Goal: Entertainment & Leisure: Consume media (video, audio)

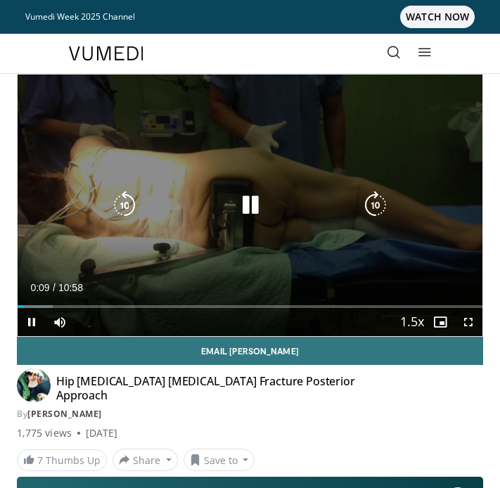
click at [249, 206] on icon "Video Player" at bounding box center [250, 205] width 28 height 28
click at [247, 203] on icon "Video Player" at bounding box center [250, 205] width 28 height 28
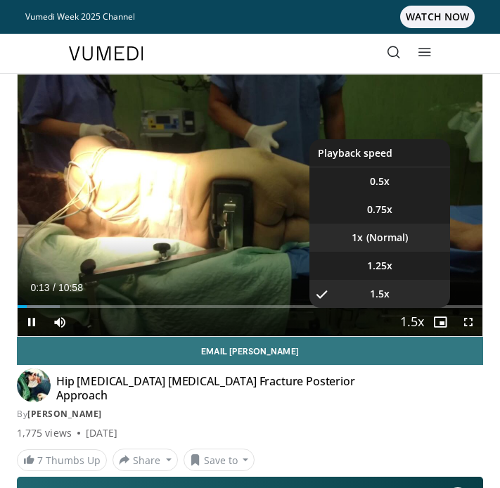
click at [394, 238] on li "1x" at bounding box center [379, 238] width 141 height 28
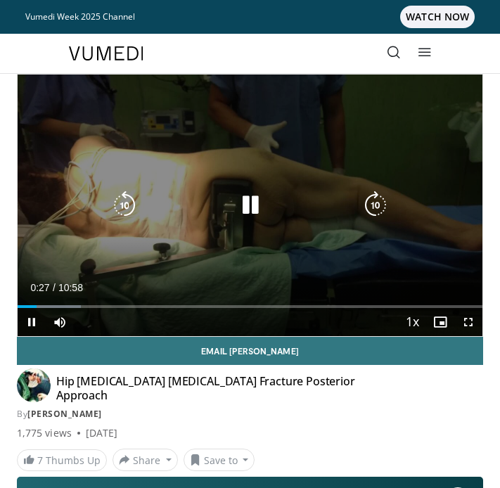
click at [248, 205] on icon "Video Player" at bounding box center [250, 205] width 28 height 28
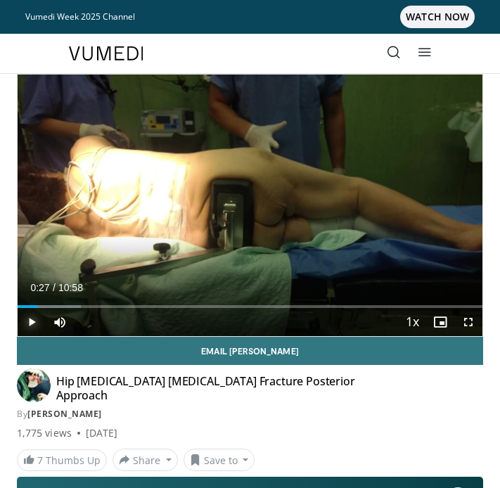
click at [31, 318] on span "Video Player" at bounding box center [32, 322] width 28 height 28
click at [470, 324] on span "Video Player" at bounding box center [468, 322] width 28 height 28
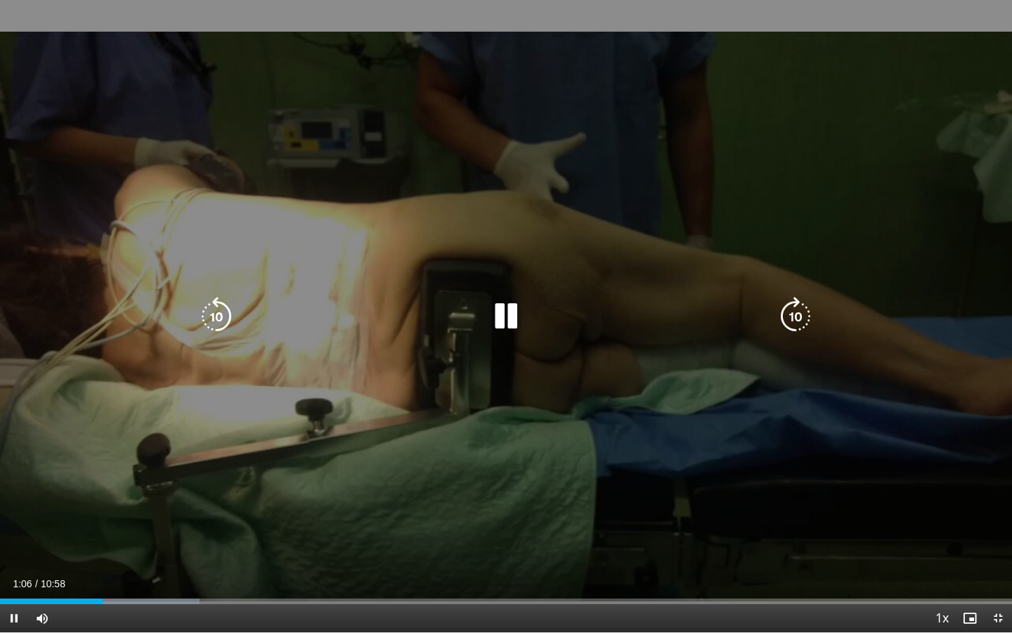
click at [499, 321] on icon "Video Player" at bounding box center [505, 316] width 39 height 39
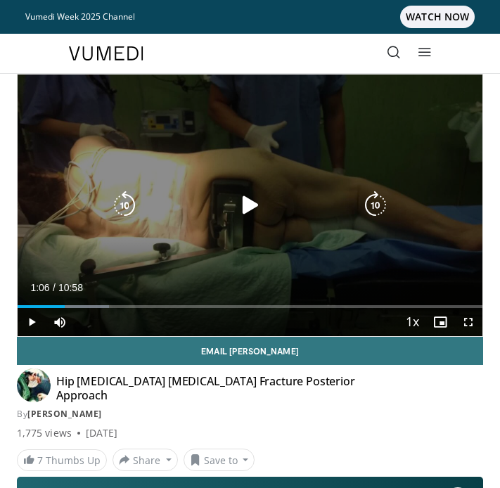
click at [229, 195] on div "Video Player" at bounding box center [249, 205] width 279 height 28
click at [248, 200] on icon "Video Player" at bounding box center [250, 205] width 28 height 28
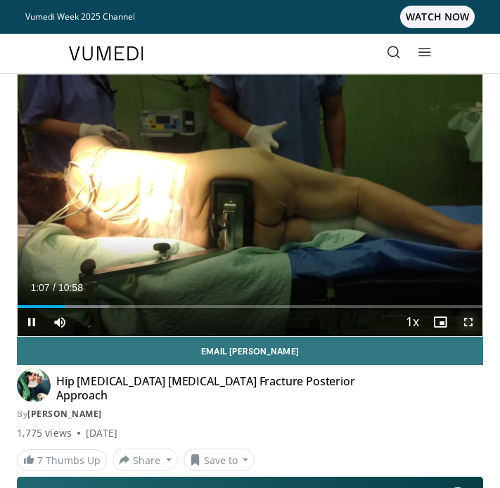
click at [464, 319] on span "Video Player" at bounding box center [468, 322] width 28 height 28
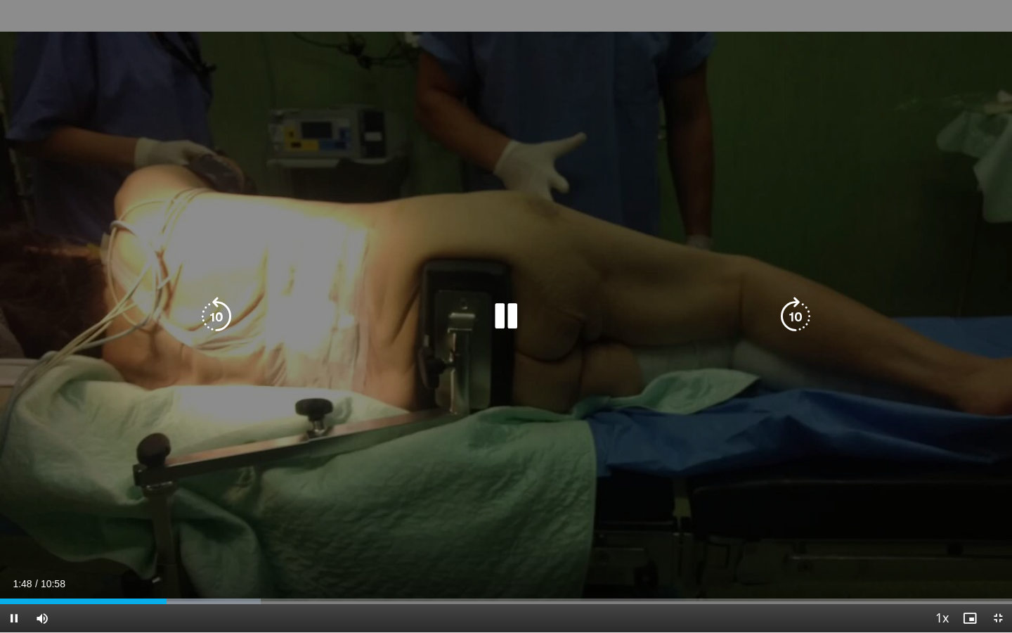
click at [499, 309] on icon "Video Player" at bounding box center [505, 316] width 39 height 39
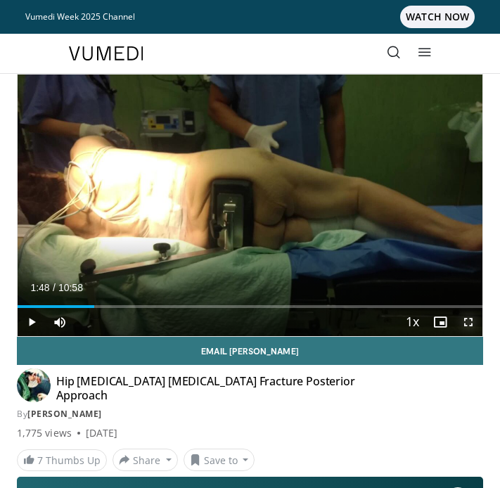
click at [470, 324] on span "Video Player" at bounding box center [468, 322] width 28 height 28
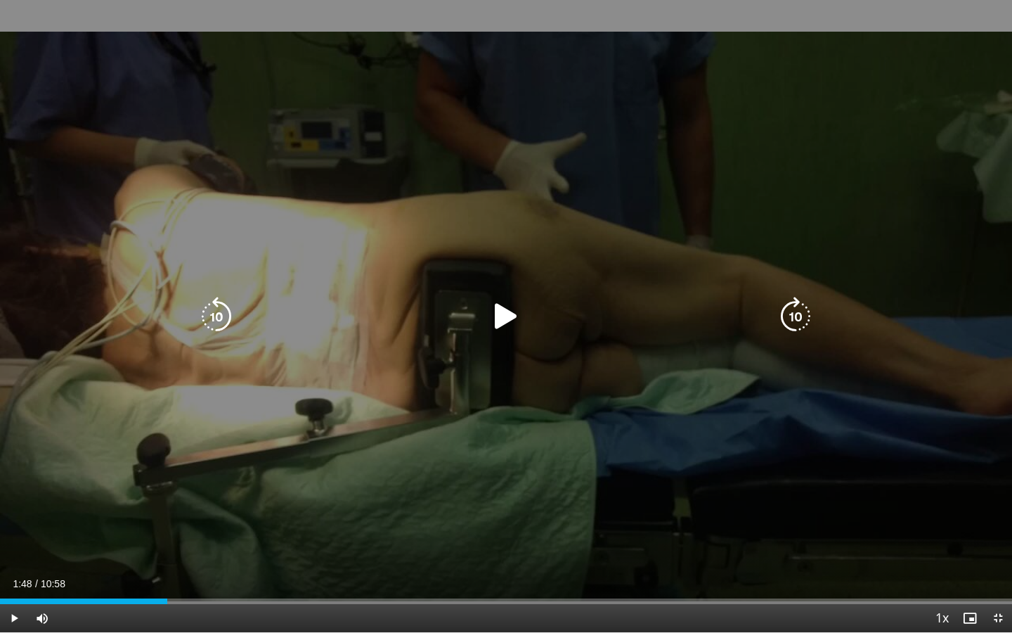
click at [499, 292] on div "10 seconds Tap to unmute" at bounding box center [506, 316] width 1012 height 632
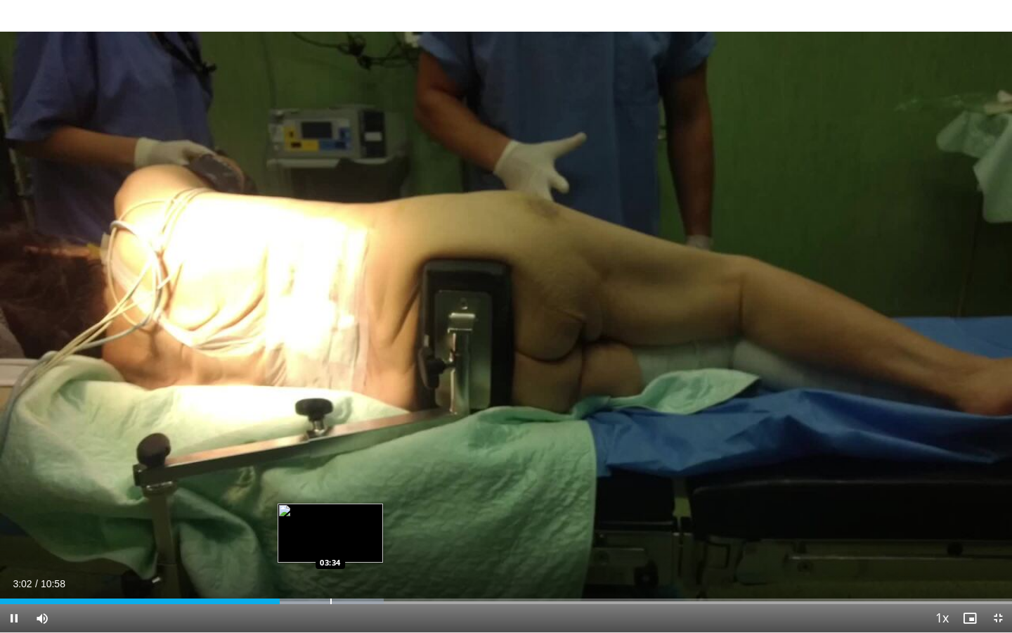
click at [330, 487] on div "Loaded : 37.90% 03:02 03:34" at bounding box center [506, 596] width 1012 height 13
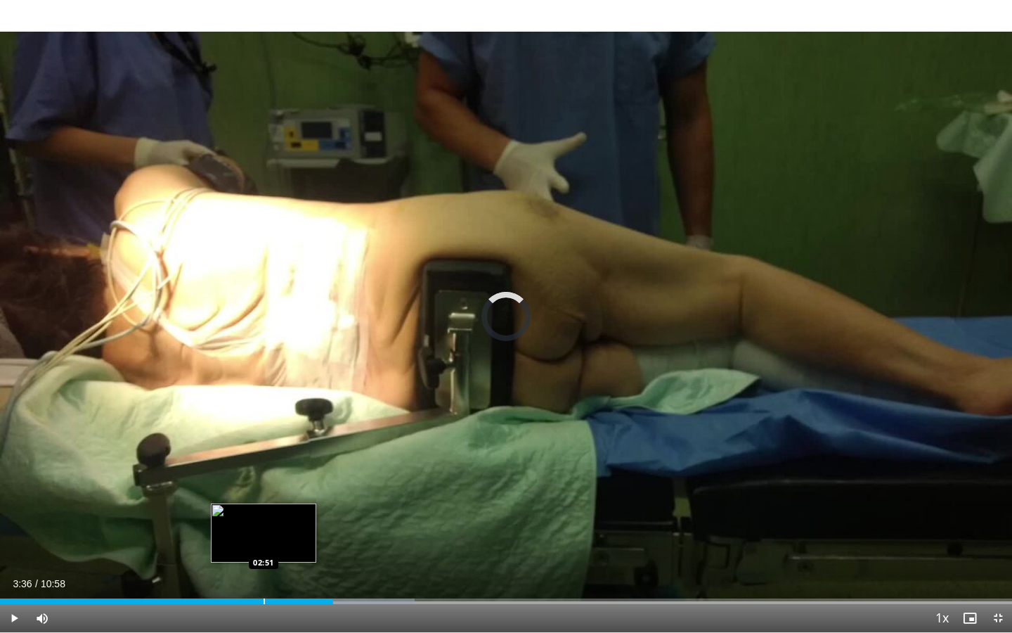
click at [263, 487] on div "Loaded : 41.00% 03:36 02:51" at bounding box center [506, 596] width 1012 height 13
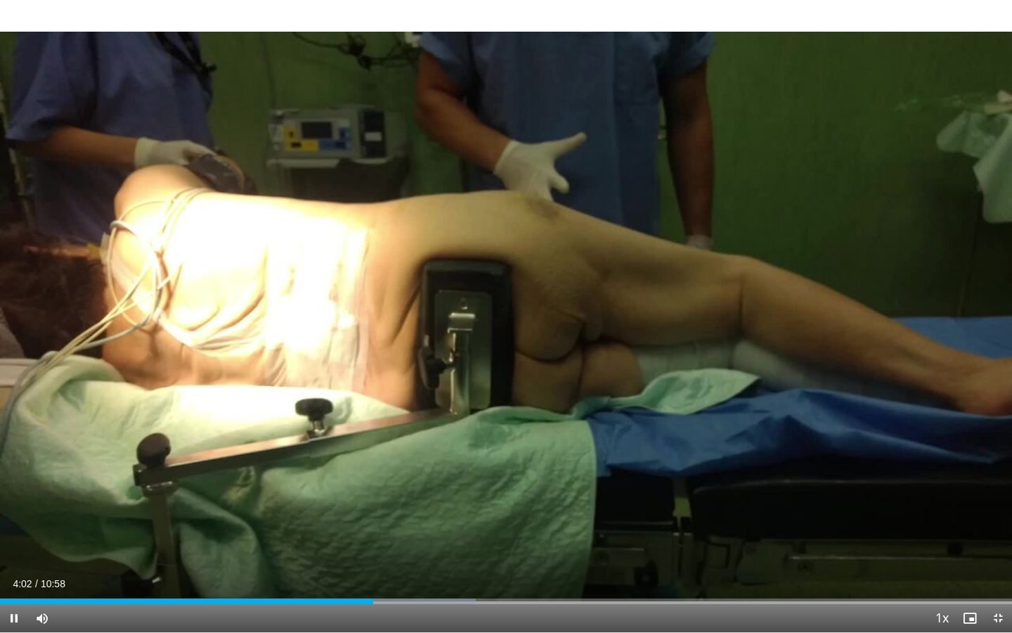
click at [392, 487] on div "Current Time 4:02 / Duration 10:58 Pause Skip Backward Skip Forward Mute 100% L…" at bounding box center [506, 618] width 1012 height 28
click at [403, 487] on div "Progress Bar" at bounding box center [403, 601] width 1 height 6
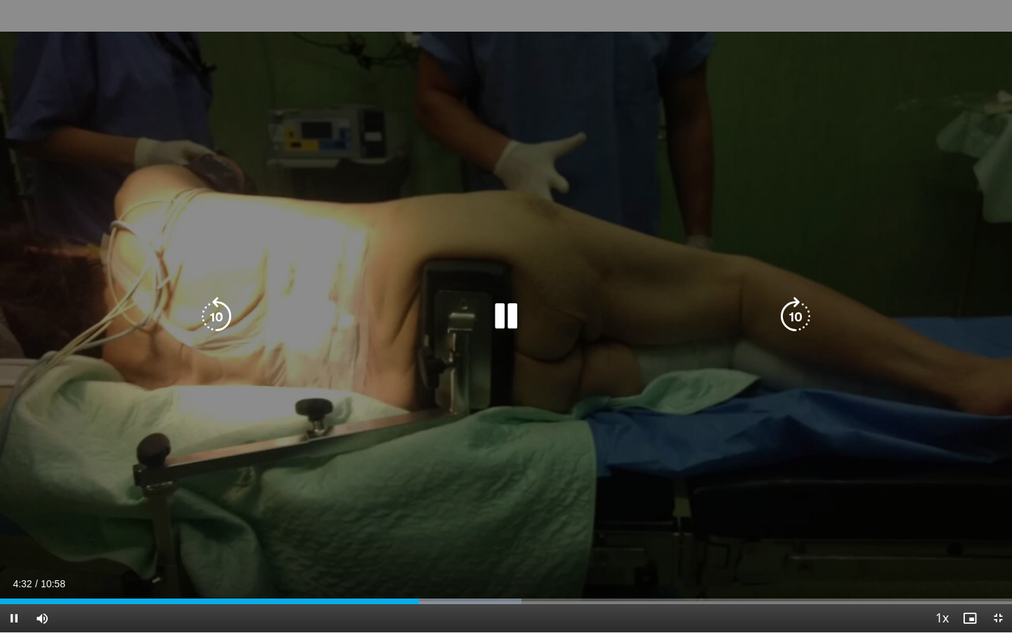
click at [499, 313] on icon "Video Player" at bounding box center [505, 316] width 39 height 39
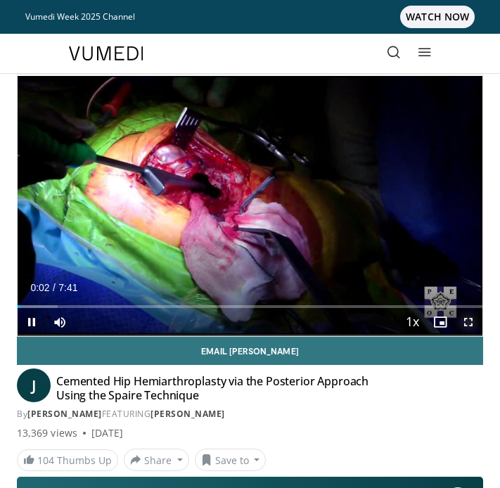
click at [472, 318] on span "Video Player" at bounding box center [468, 322] width 28 height 28
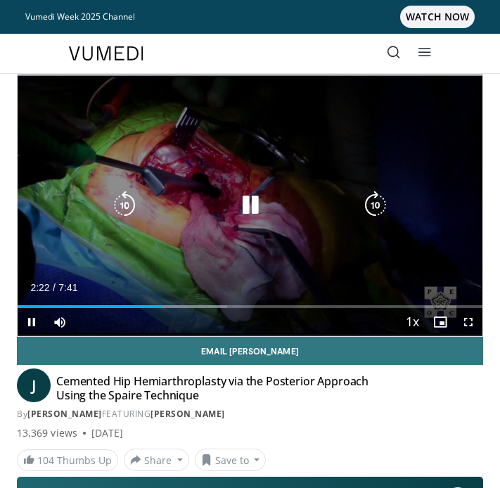
click at [252, 213] on icon "Video Player" at bounding box center [250, 205] width 28 height 28
click at [249, 208] on icon "Video Player" at bounding box center [250, 205] width 28 height 28
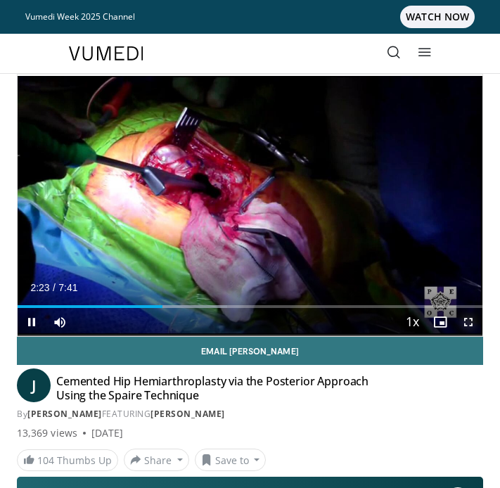
click at [472, 323] on span "Video Player" at bounding box center [468, 322] width 28 height 28
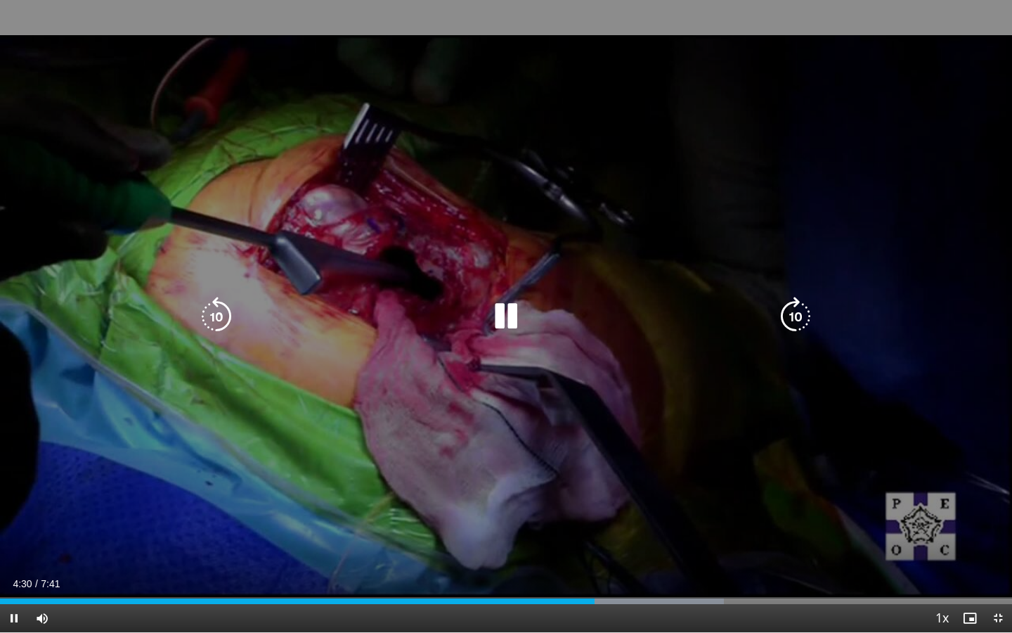
click at [499, 322] on icon "Video Player" at bounding box center [505, 316] width 39 height 39
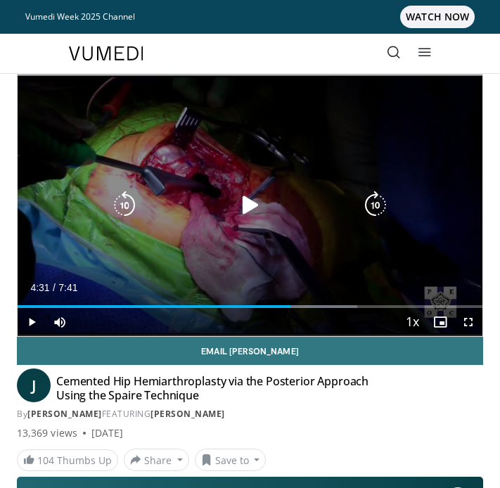
click at [252, 213] on icon "Video Player" at bounding box center [250, 205] width 28 height 28
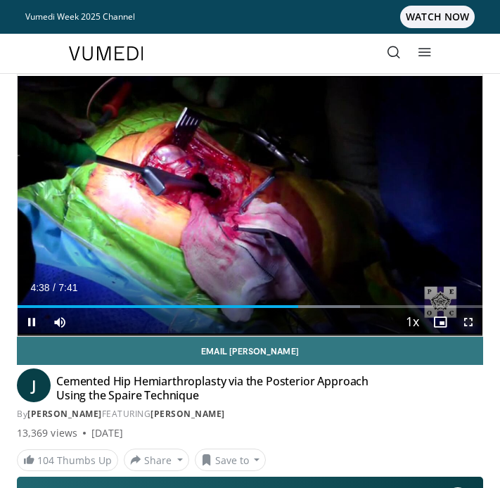
click at [472, 321] on span "Video Player" at bounding box center [468, 322] width 28 height 28
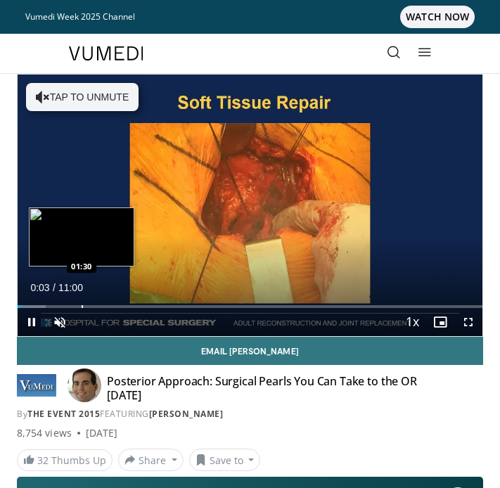
click at [82, 305] on div "Progress Bar" at bounding box center [82, 306] width 1 height 3
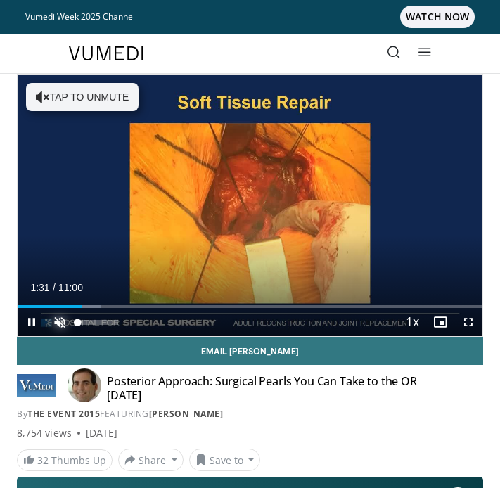
click at [62, 323] on span "Video Player" at bounding box center [60, 322] width 28 height 28
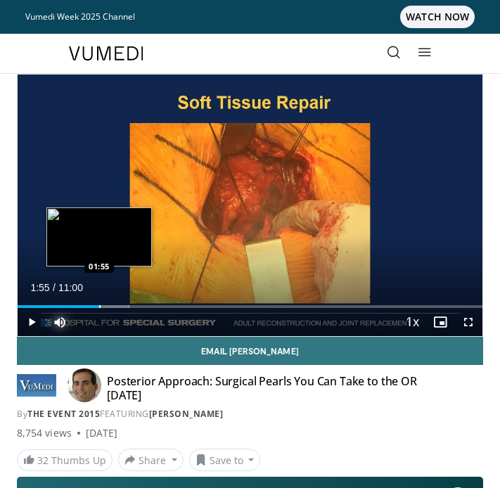
click at [99, 306] on div "Progress Bar" at bounding box center [99, 306] width 1 height 3
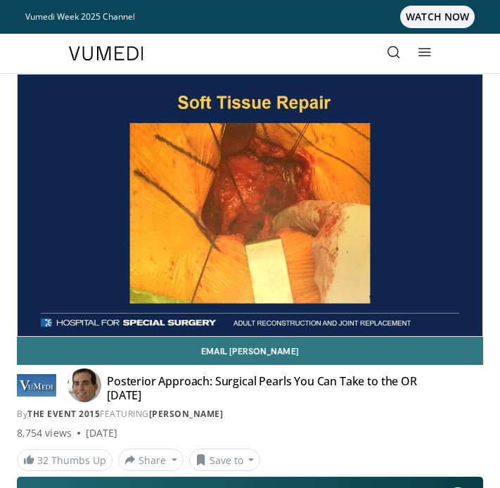
click at [115, 307] on div "10 seconds Tap to unmute" at bounding box center [250, 205] width 465 height 261
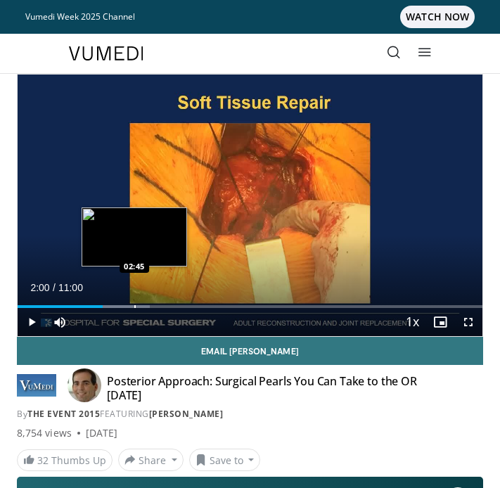
click at [134, 306] on div "Progress Bar" at bounding box center [134, 306] width 1 height 3
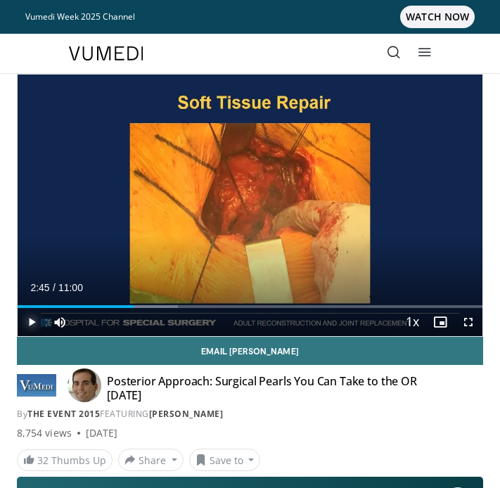
click at [27, 312] on span "Video Player" at bounding box center [32, 322] width 28 height 28
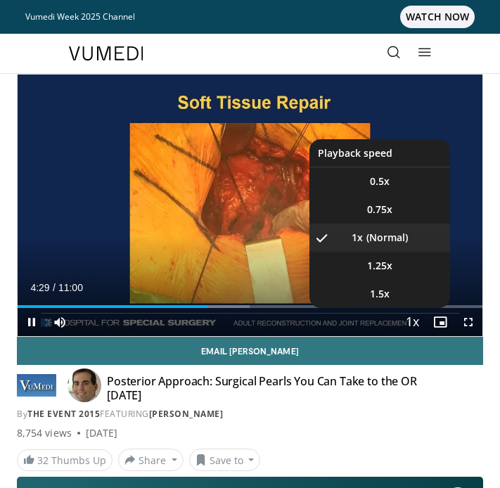
click at [413, 325] on span "Video Player" at bounding box center [412, 323] width 20 height 28
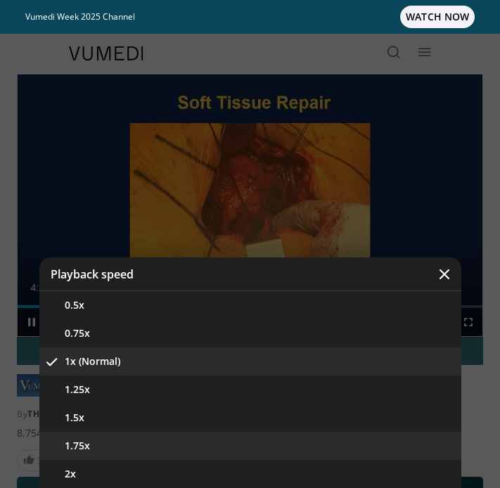
click at [322, 436] on button "1.75x" at bounding box center [250, 446] width 422 height 28
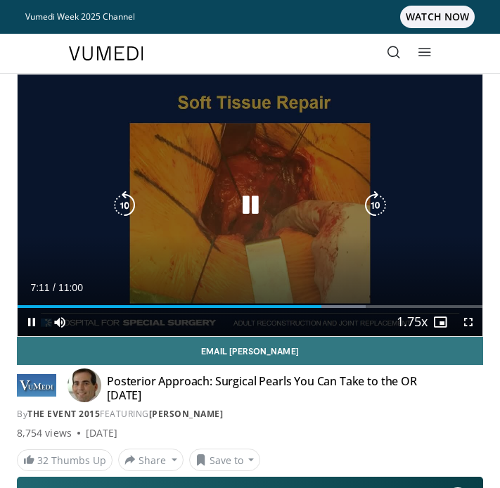
click at [253, 172] on div "10 seconds Tap to unmute" at bounding box center [250, 205] width 465 height 261
